Goal: Task Accomplishment & Management: Use online tool/utility

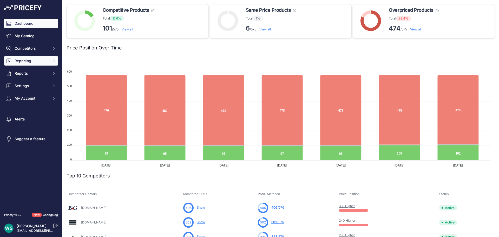
click at [37, 59] on span "Repricing" at bounding box center [32, 60] width 34 height 5
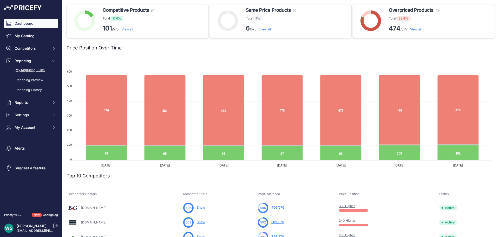
click at [37, 73] on link "My Repricing Rules" at bounding box center [31, 69] width 54 height 9
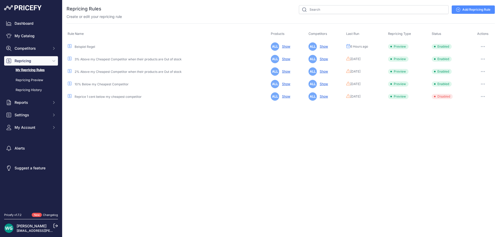
click at [484, 48] on button "button" at bounding box center [483, 46] width 10 height 7
click at [473, 74] on button "Reprice Now" at bounding box center [476, 74] width 33 height 8
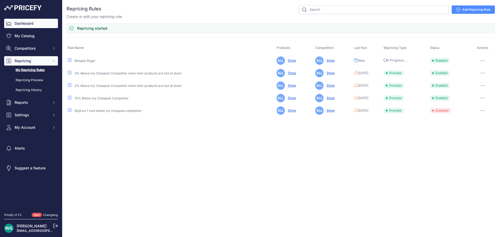
click at [31, 25] on link "Dashboard" at bounding box center [31, 23] width 54 height 9
